Goal: Transaction & Acquisition: Book appointment/travel/reservation

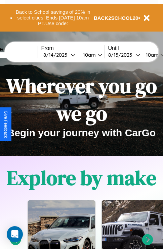
scroll to position [103, 0]
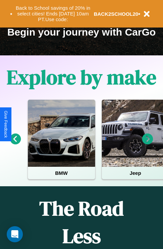
click at [147, 144] on icon at bounding box center [147, 138] width 11 height 11
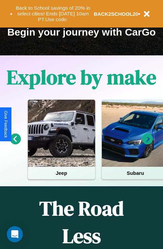
click at [147, 144] on icon at bounding box center [147, 138] width 11 height 11
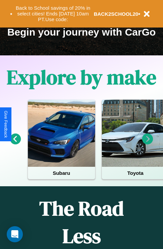
click at [15, 144] on icon at bounding box center [15, 138] width 11 height 11
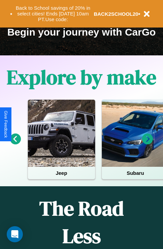
click at [147, 144] on icon at bounding box center [147, 138] width 11 height 11
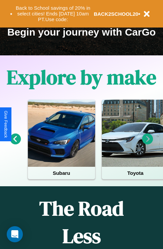
scroll to position [38, 154]
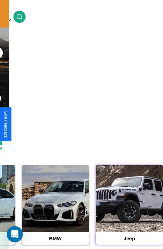
click at [129, 209] on div at bounding box center [129, 198] width 67 height 67
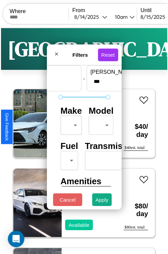
scroll to position [20, 0]
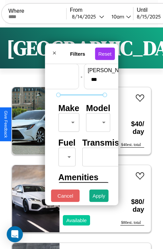
click at [67, 121] on body "CarGo Where From 8 / 14 / 2025 10am Until 8 / 15 / 2025 10am Become a Host Logi…" at bounding box center [81, 138] width 163 height 277
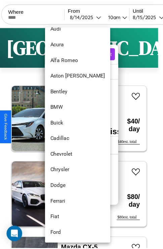
scroll to position [77, 0]
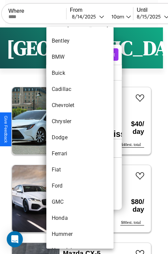
click at [67, 138] on li "Dodge" at bounding box center [79, 137] width 67 height 16
type input "*****"
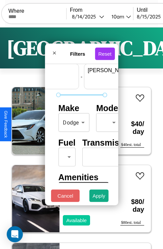
scroll to position [20, 42]
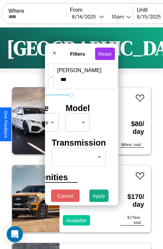
type input "***"
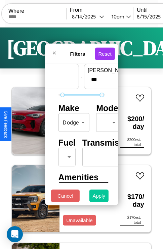
type input "**"
click at [99, 197] on button "Apply" at bounding box center [98, 196] width 19 height 12
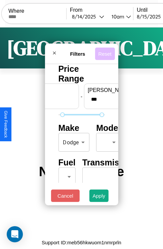
click at [106, 52] on button "Reset" at bounding box center [105, 53] width 20 height 12
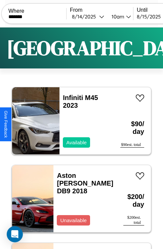
scroll to position [0, 62]
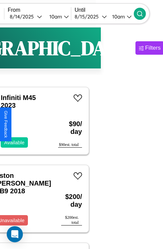
type input "*******"
click at [143, 13] on icon at bounding box center [139, 13] width 7 height 7
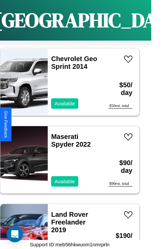
scroll to position [3216, 0]
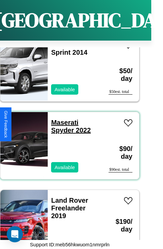
click at [62, 119] on link "Maserati Spyder 2022" at bounding box center [71, 126] width 40 height 15
